Goal: Navigation & Orientation: Find specific page/section

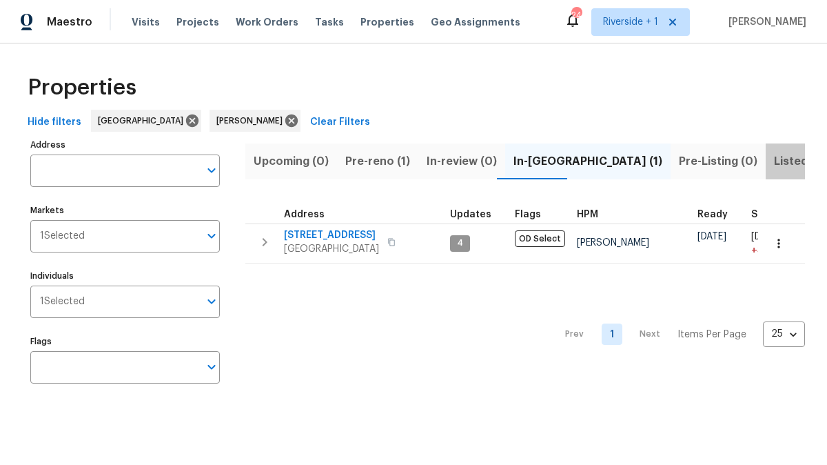
click at [774, 163] on span "Listed (5)" at bounding box center [800, 161] width 52 height 19
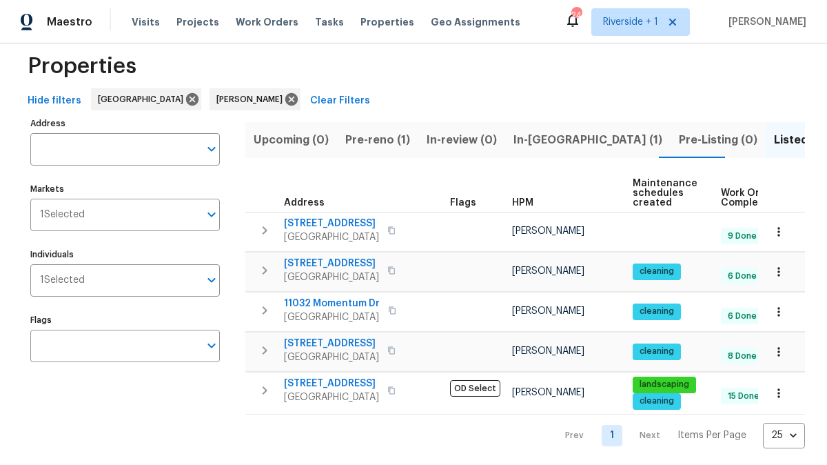
scroll to position [37, 0]
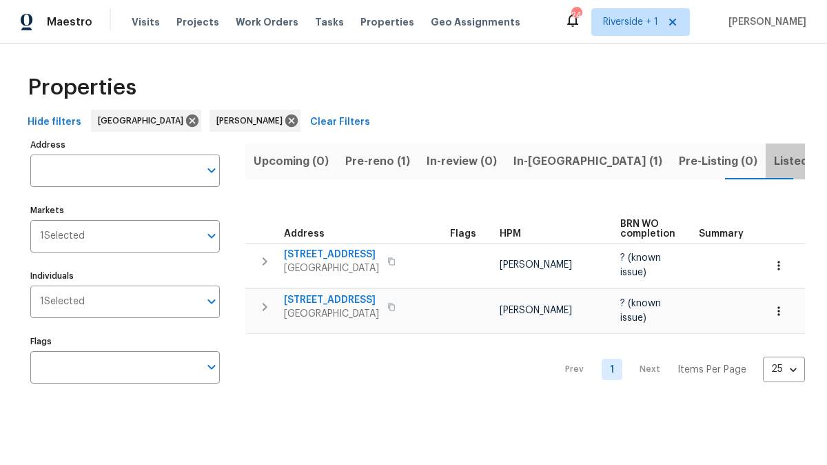
click at [774, 164] on span "Listed (5)" at bounding box center [800, 161] width 52 height 19
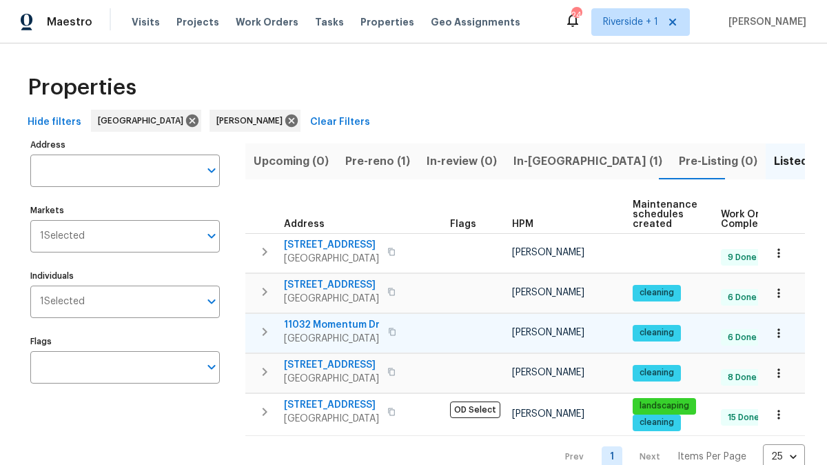
scroll to position [37, 0]
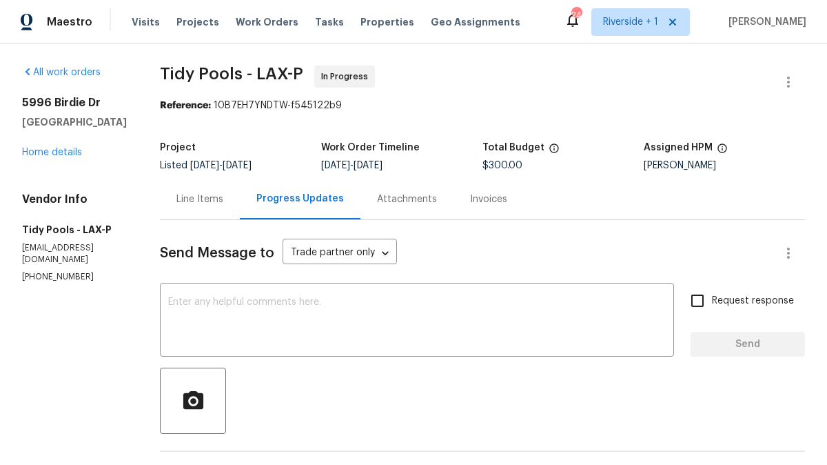
click at [580, 21] on div "24" at bounding box center [576, 15] width 10 height 14
click at [579, 23] on icon at bounding box center [573, 20] width 17 height 17
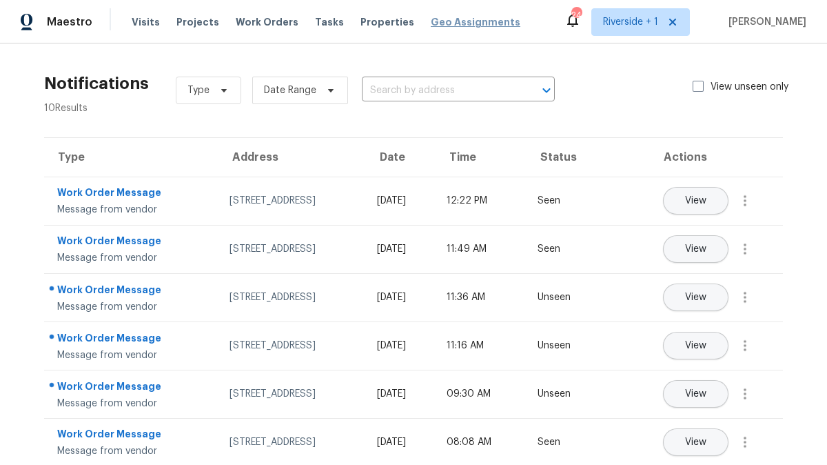
click at [437, 23] on span "Geo Assignments" at bounding box center [476, 22] width 90 height 14
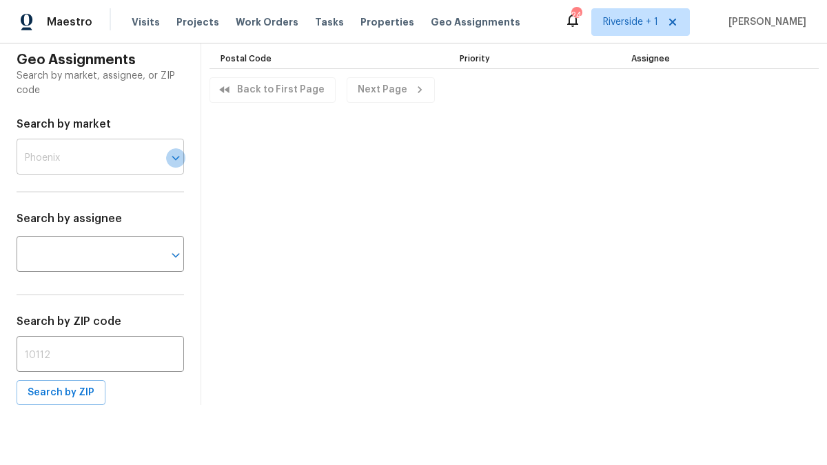
click at [171, 159] on icon "Open" at bounding box center [176, 158] width 17 height 17
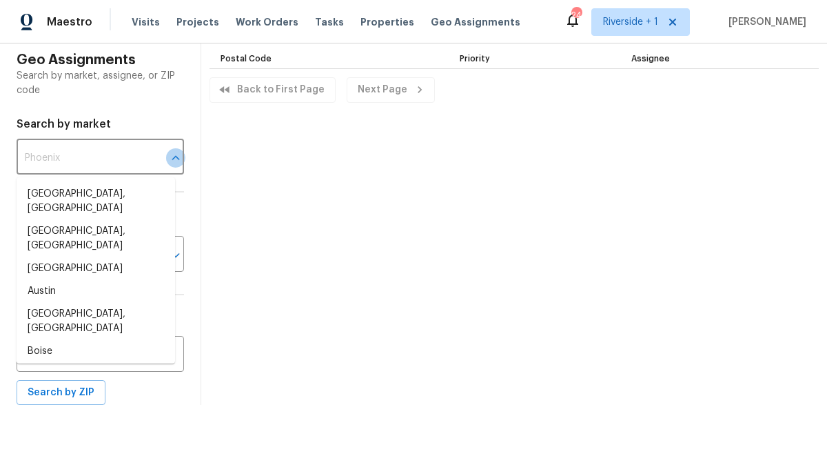
click at [171, 159] on icon "Close" at bounding box center [176, 158] width 17 height 17
